Goal: Task Accomplishment & Management: Use online tool/utility

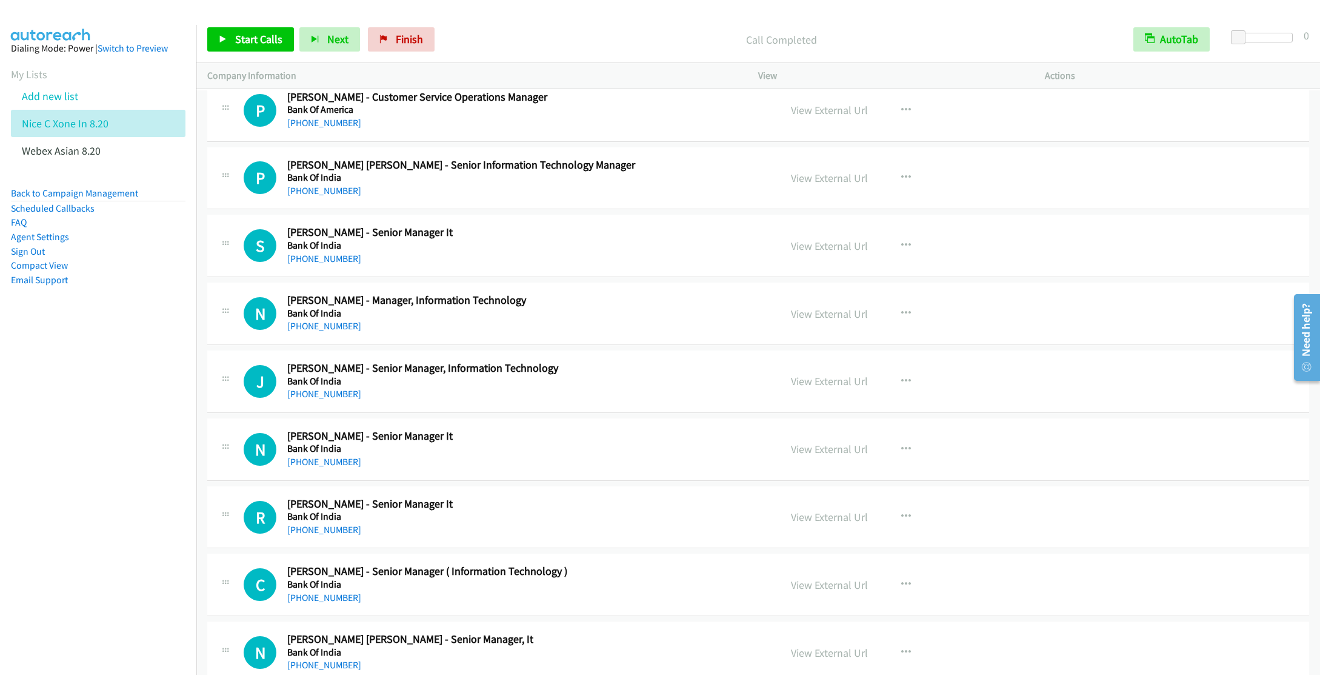
scroll to position [9730, 0]
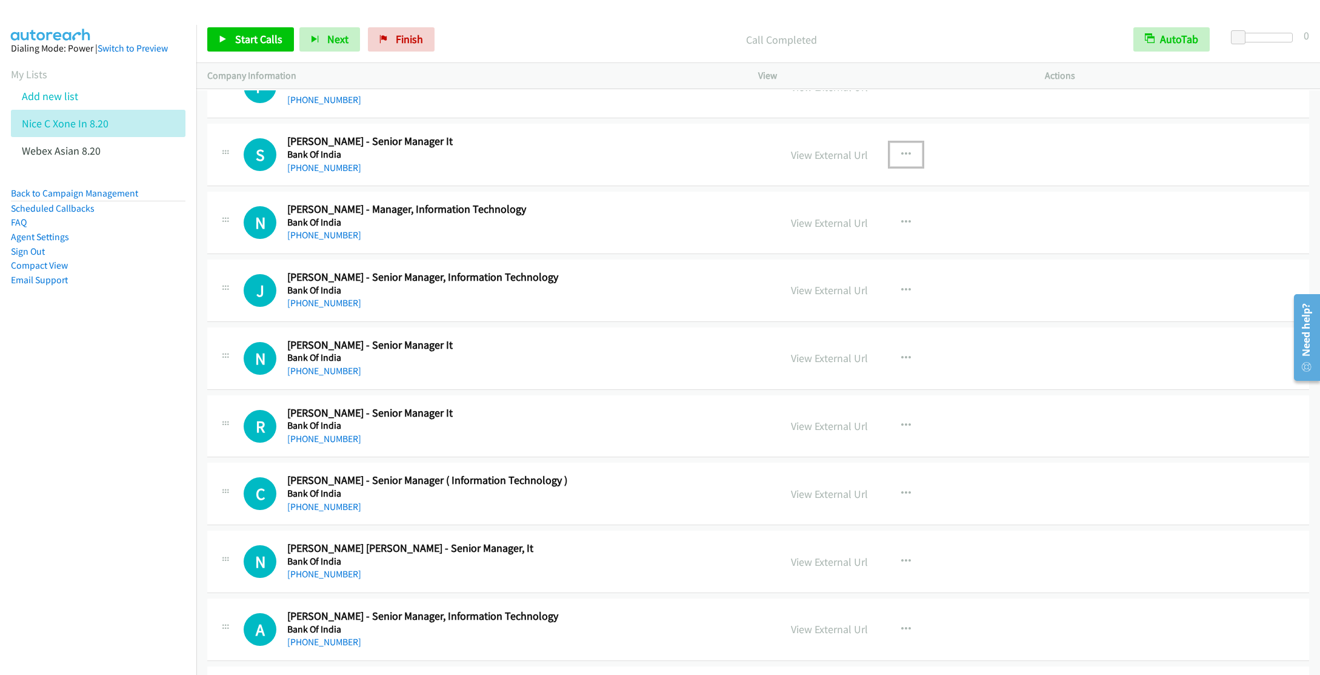
click at [902, 159] on icon "button" at bounding box center [906, 155] width 10 height 10
click at [818, 246] on link "Start Calls Here" at bounding box center [841, 234] width 161 height 24
click at [262, 33] on span "Start Calls" at bounding box center [258, 39] width 47 height 14
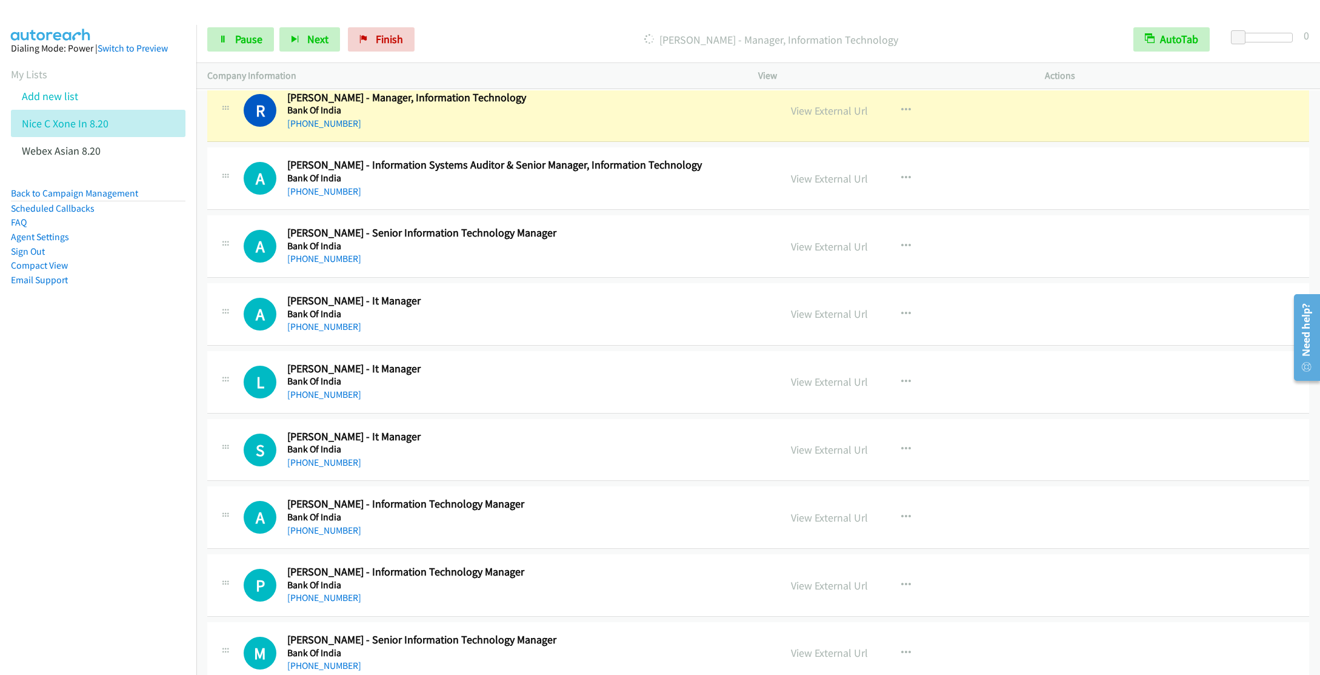
scroll to position [10821, 0]
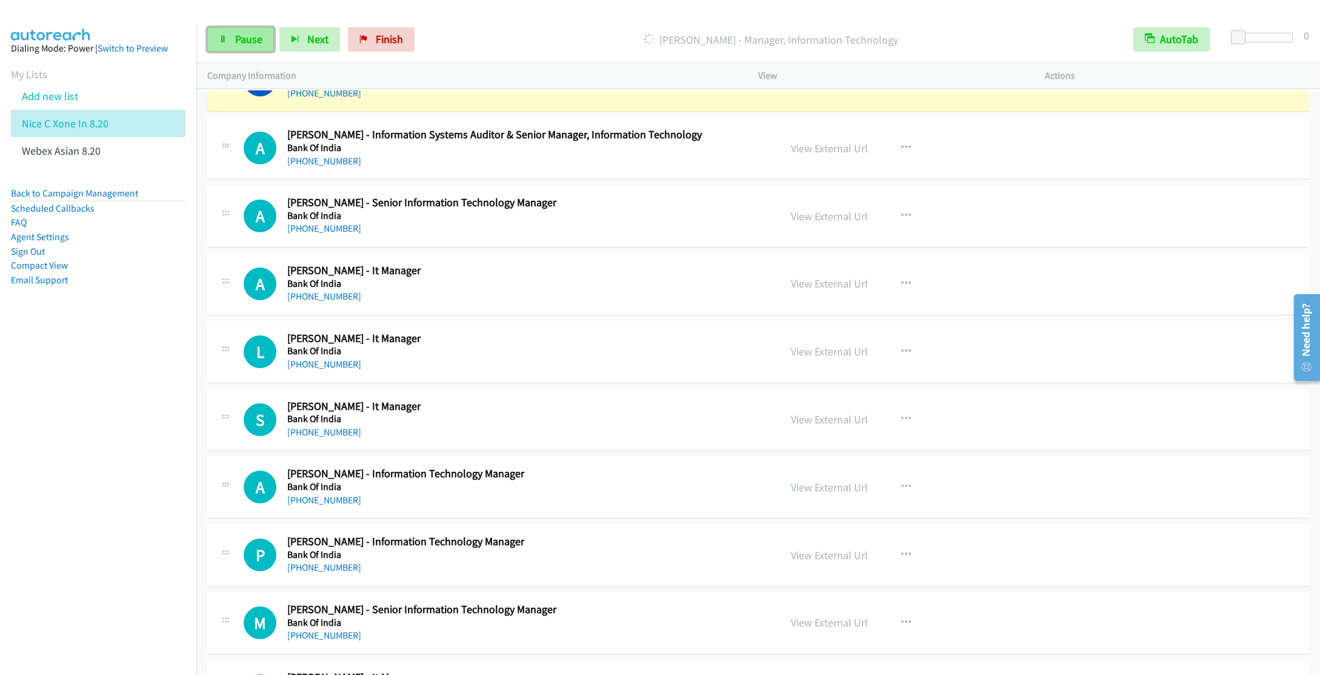
click at [221, 36] on icon at bounding box center [223, 40] width 8 height 8
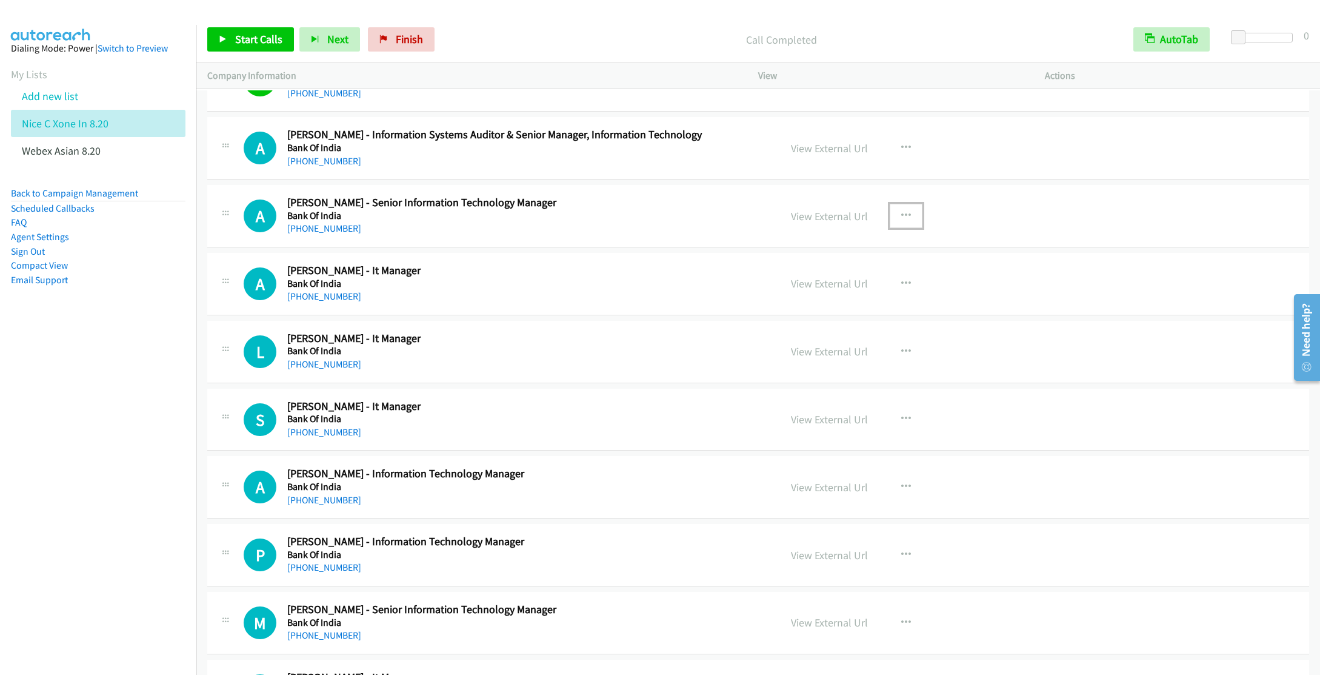
click at [897, 228] on button "button" at bounding box center [906, 216] width 33 height 24
click at [832, 307] on link "Start Calls Here" at bounding box center [841, 295] width 161 height 24
click at [262, 41] on span "Start Calls" at bounding box center [258, 39] width 47 height 14
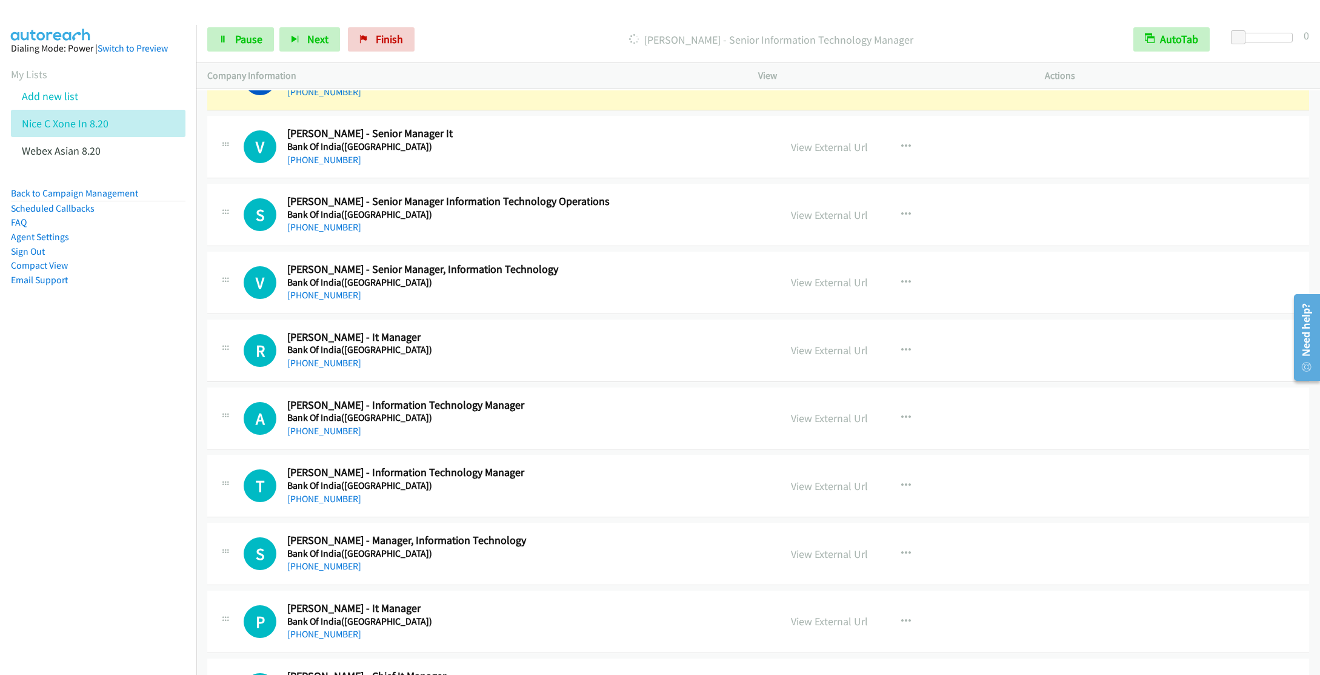
scroll to position [11912, 0]
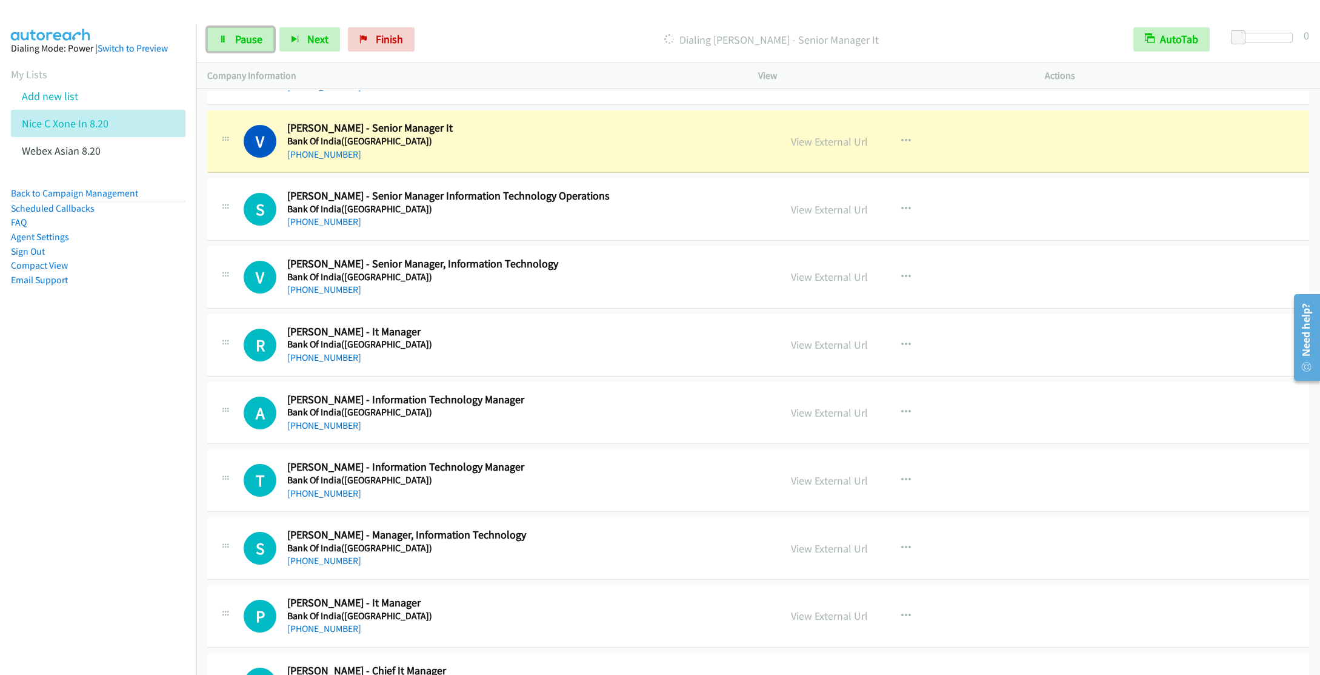
drag, startPoint x: 255, startPoint y: 36, endPoint x: 493, endPoint y: 112, distance: 249.8
click at [255, 36] on span "Pause" at bounding box center [248, 39] width 27 height 14
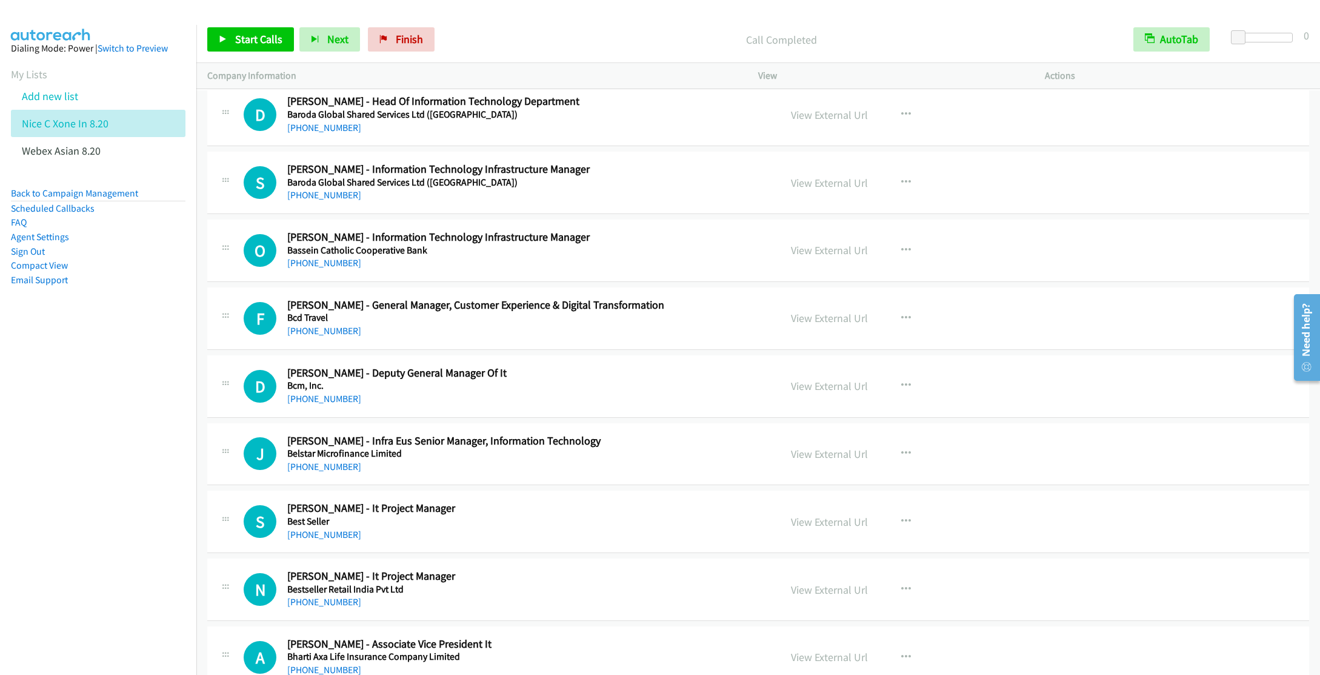
scroll to position [13367, 0]
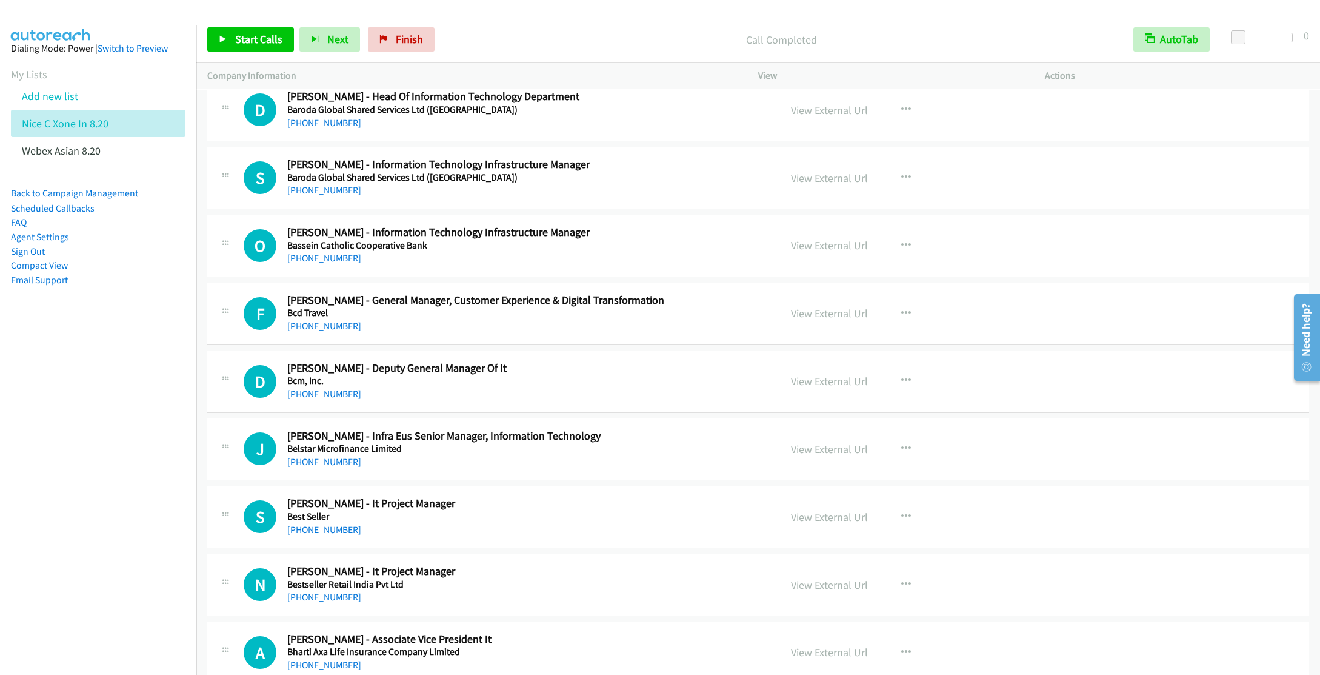
click at [559, 401] on div "[PHONE_NUMBER]" at bounding box center [520, 394] width 467 height 15
click at [901, 386] on icon "button" at bounding box center [906, 381] width 10 height 10
click at [818, 472] on link "Start Calls Here" at bounding box center [841, 460] width 161 height 24
click at [251, 38] on span "Start Calls" at bounding box center [258, 39] width 47 height 14
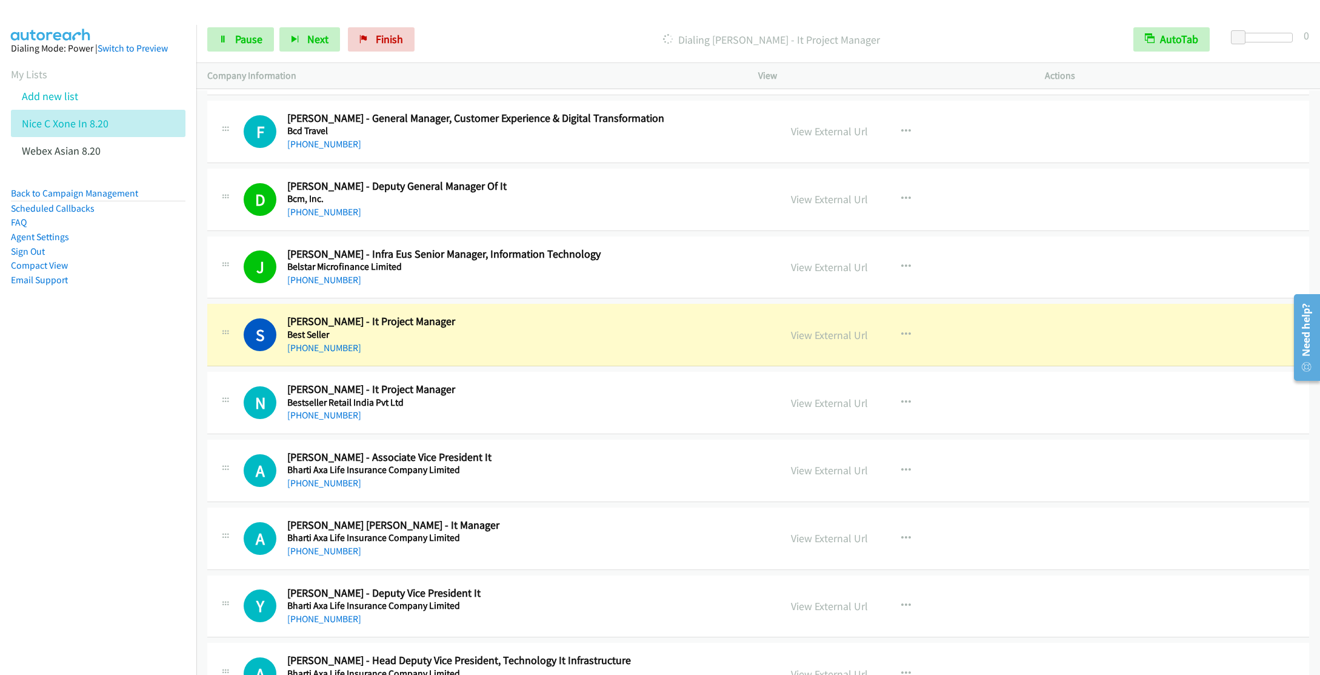
scroll to position [13640, 0]
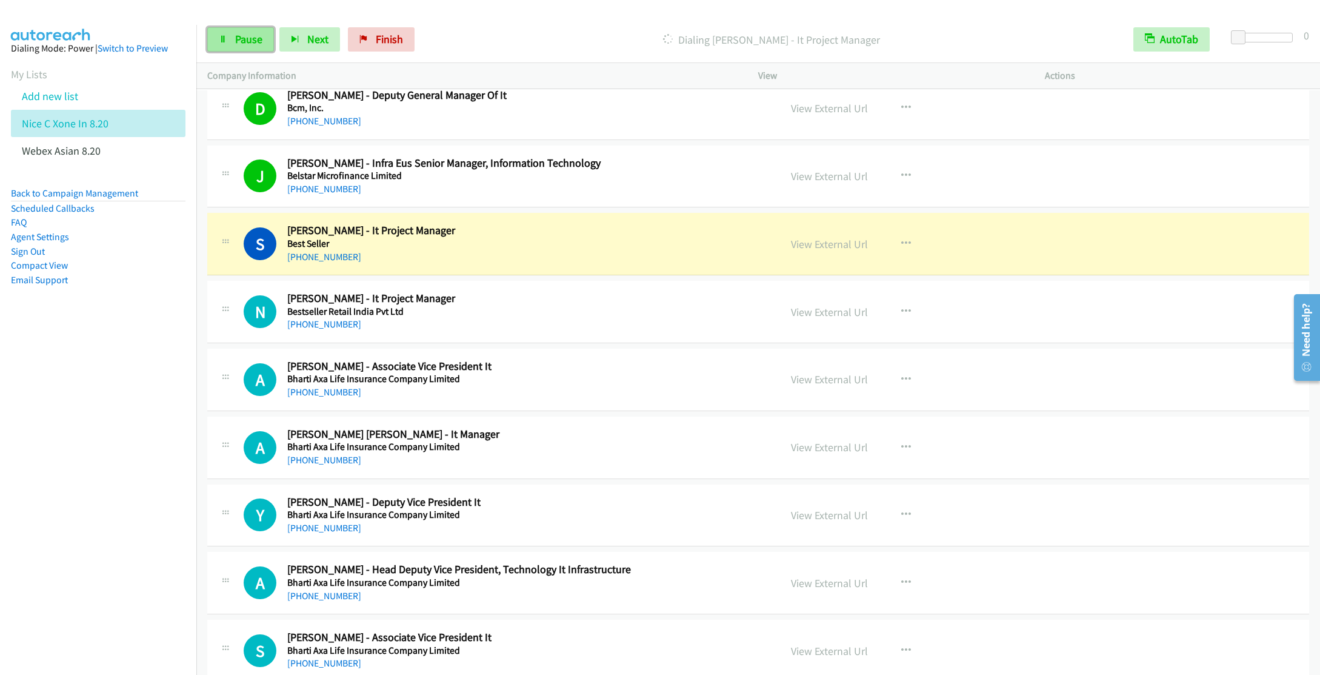
click at [232, 39] on link "Pause" at bounding box center [240, 39] width 67 height 24
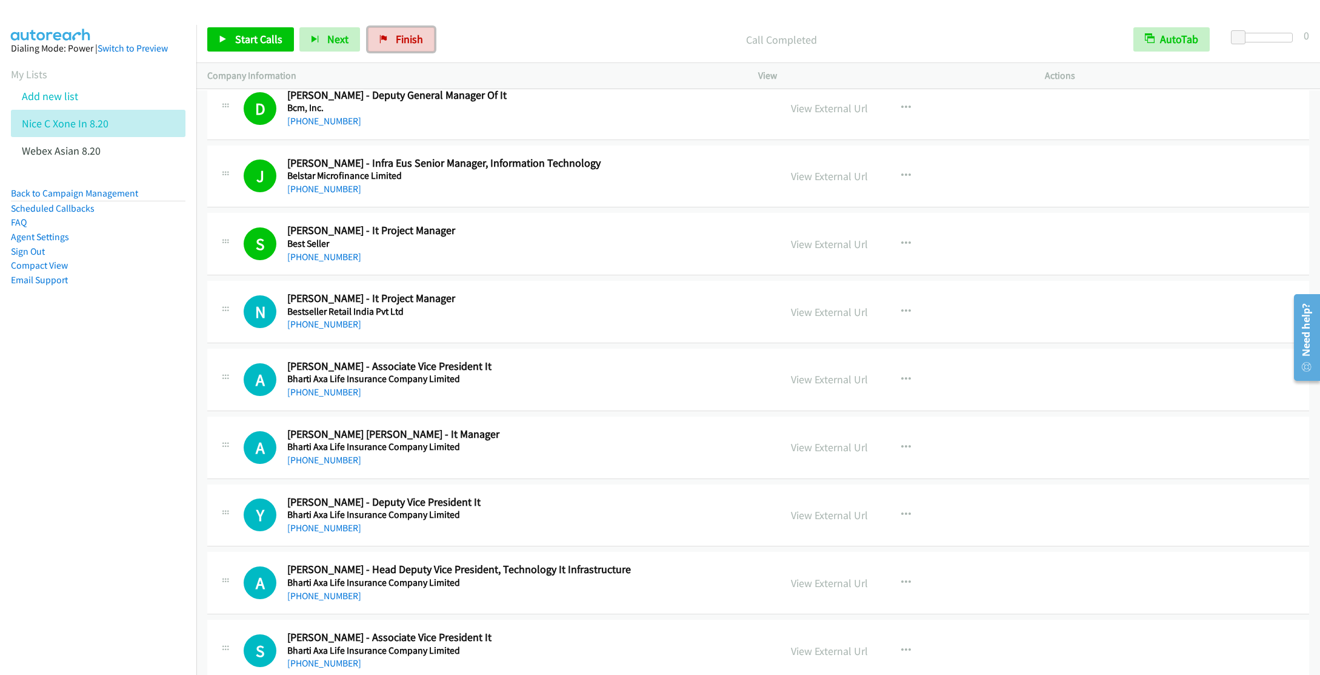
click at [415, 35] on span "Finish" at bounding box center [409, 39] width 27 height 14
